Goal: Task Accomplishment & Management: Use online tool/utility

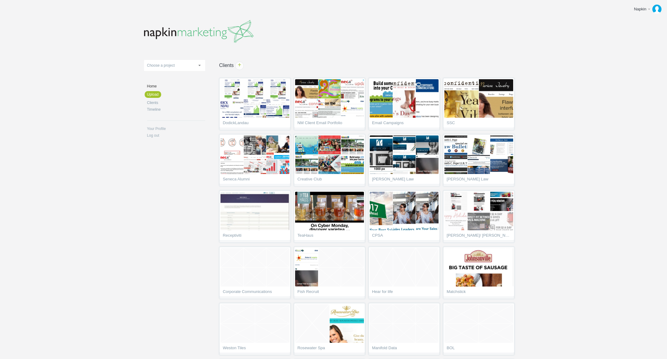
click at [544, 129] on body "Napkin Edit profile Log out Upload 11-1 & 11-2 2016 eNews Redesign 2021 Templat…" at bounding box center [333, 179] width 667 height 359
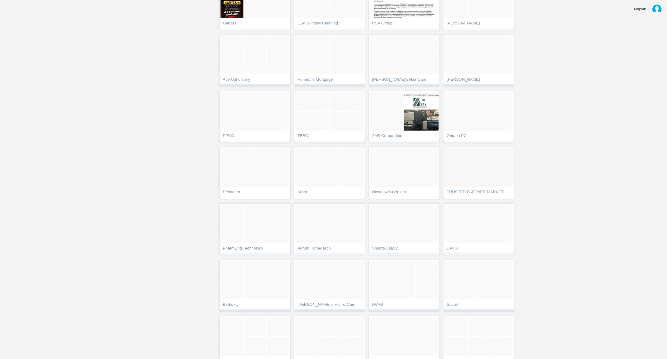
scroll to position [225, 0]
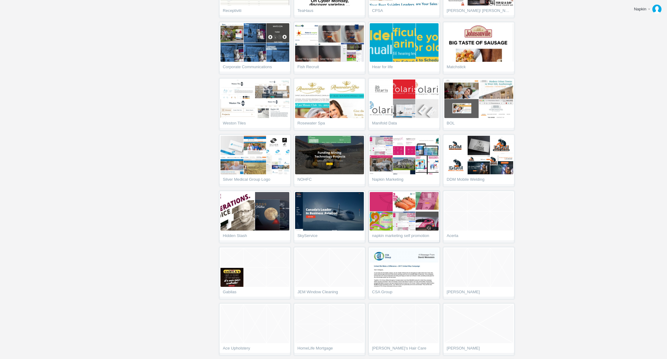
click at [414, 233] on link "napkin marketing self promotion" at bounding box center [404, 217] width 71 height 52
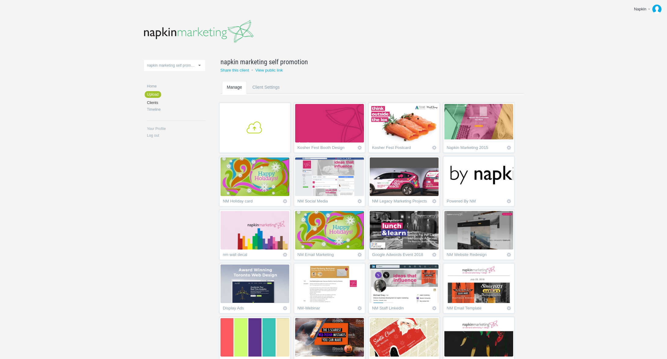
click at [270, 125] on span "+" at bounding box center [255, 127] width 64 height 12
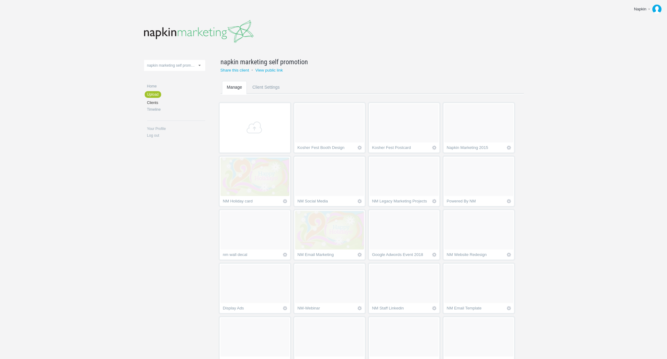
scroll to position [307, 0]
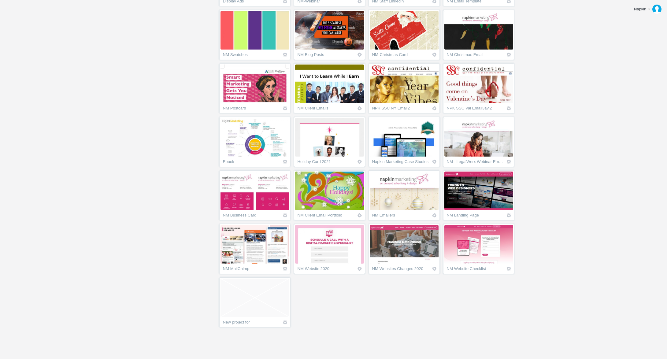
click at [258, 306] on span "Empty project" at bounding box center [255, 298] width 69 height 39
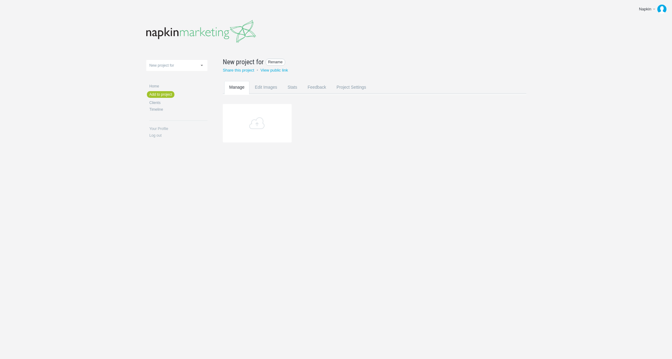
click at [273, 61] on span "Rename" at bounding box center [275, 62] width 20 height 7
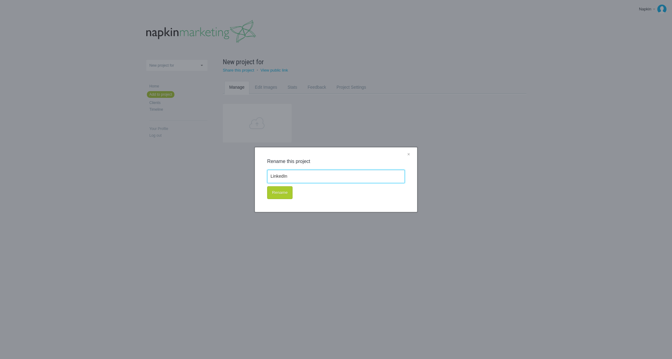
type input "LinkedIn"
click at [284, 195] on button "Rename" at bounding box center [279, 192] width 25 height 13
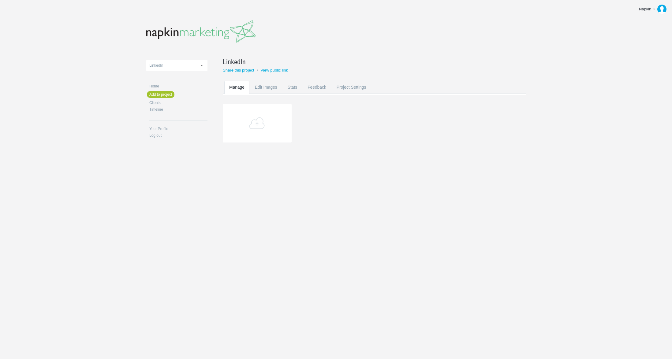
click at [318, 124] on section "Add" at bounding box center [379, 131] width 313 height 54
click at [321, 126] on img at bounding box center [329, 123] width 69 height 39
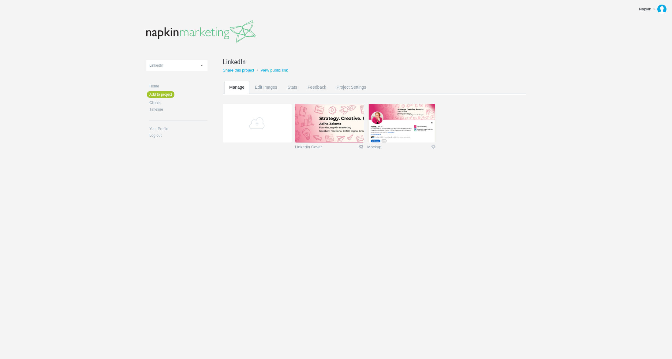
click at [361, 148] on link "Icon" at bounding box center [361, 147] width 6 height 6
click at [351, 137] on link "Delete" at bounding box center [348, 135] width 37 height 7
click at [346, 137] on link "Yeah I'm sure" at bounding box center [348, 135] width 37 height 7
click at [504, 164] on div "11-1 & 11-2 2016 eNews Redesign 2021 Templates 2023 Templates 320pix_Mobile DL …" at bounding box center [335, 93] width 379 height 187
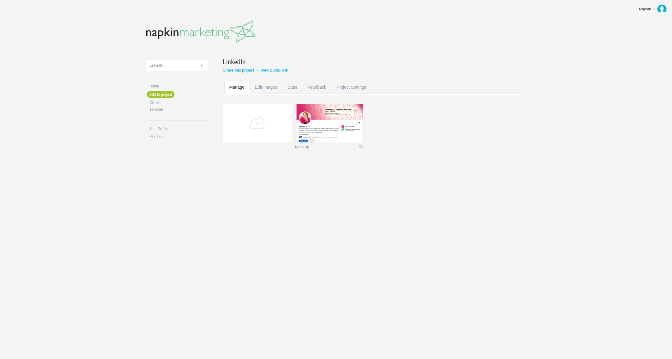
click at [349, 115] on img at bounding box center [329, 123] width 69 height 39
click at [332, 113] on img at bounding box center [329, 123] width 69 height 39
